Goal: Task Accomplishment & Management: Use online tool/utility

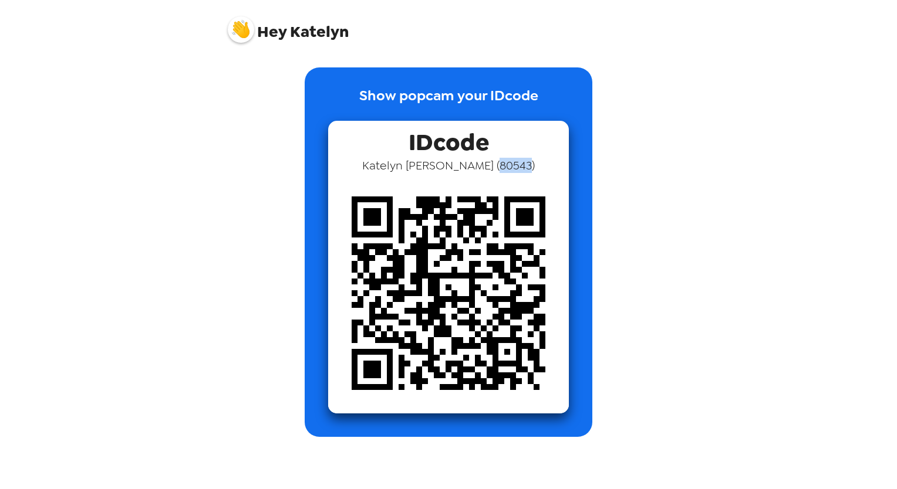
drag, startPoint x: 507, startPoint y: 166, endPoint x: 479, endPoint y: 166, distance: 28.2
click at [479, 166] on span "[PERSON_NAME] ( 80543 )" at bounding box center [448, 165] width 173 height 15
copy span "80543"
click at [663, 36] on div "Hey [PERSON_NAME]" at bounding box center [449, 25] width 470 height 50
